Goal: Task Accomplishment & Management: Manage account settings

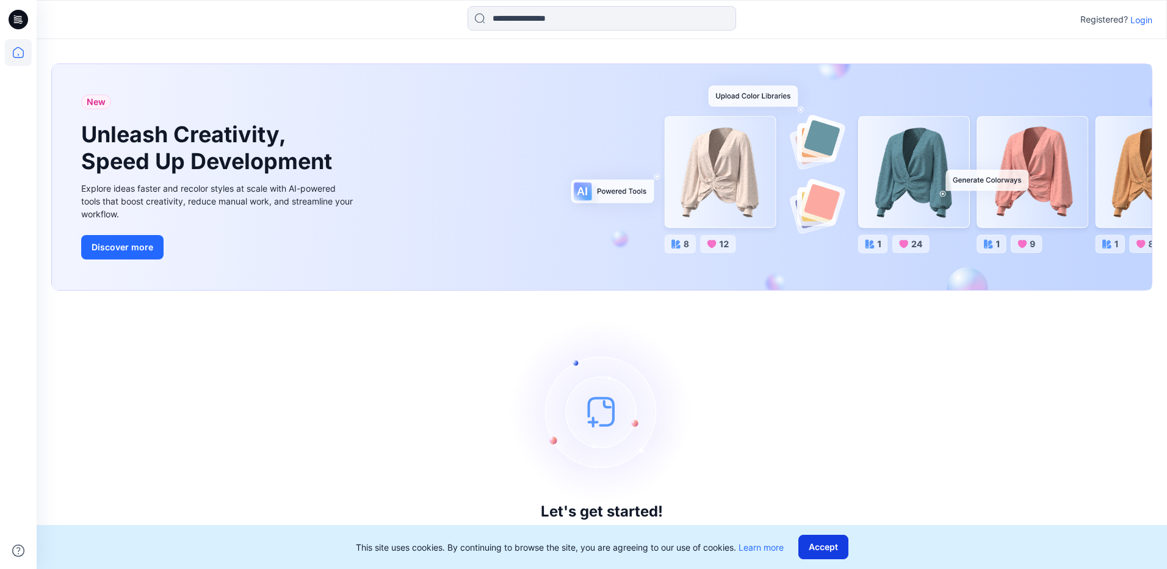
click at [832, 544] on button "Accept" at bounding box center [823, 547] width 50 height 24
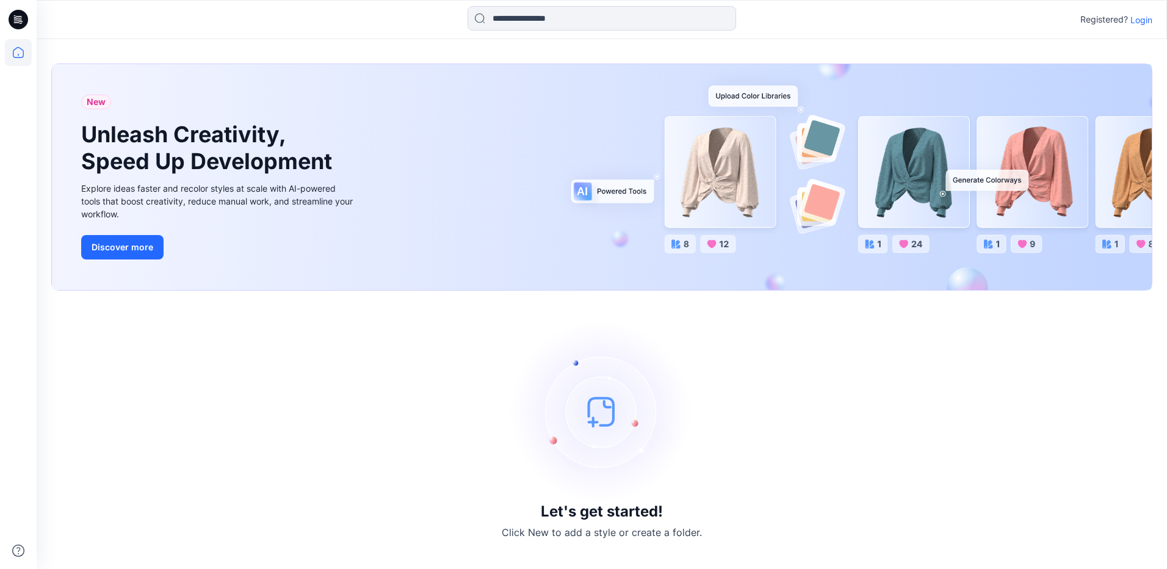
click at [1141, 21] on p "Login" at bounding box center [1141, 19] width 22 height 13
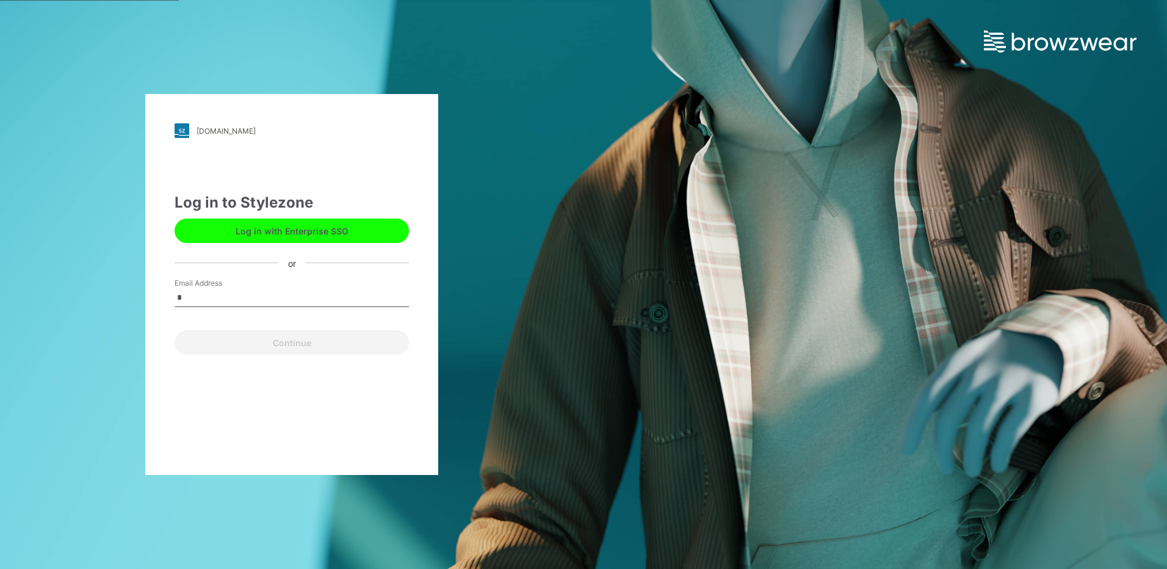
type input "**********"
click at [313, 229] on button "Log in with Enterprise SSO" at bounding box center [292, 230] width 234 height 24
